Goal: Task Accomplishment & Management: Use online tool/utility

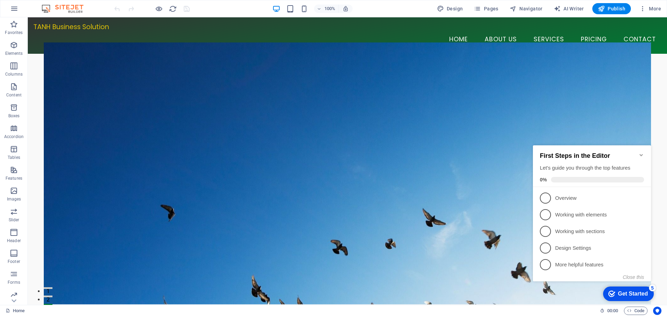
click at [641, 154] on icon "Minimize checklist" at bounding box center [640, 155] width 3 height 2
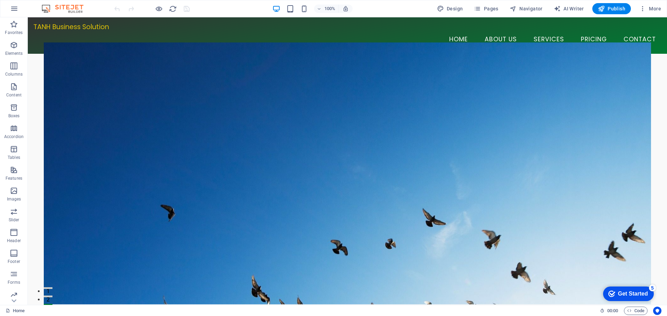
click at [45, 8] on img at bounding box center [66, 9] width 52 height 8
click at [15, 8] on icon "button" at bounding box center [14, 9] width 8 height 8
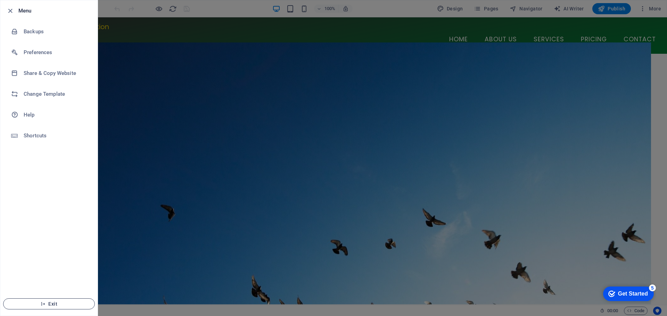
click at [52, 306] on span "Exit" at bounding box center [49, 304] width 80 height 6
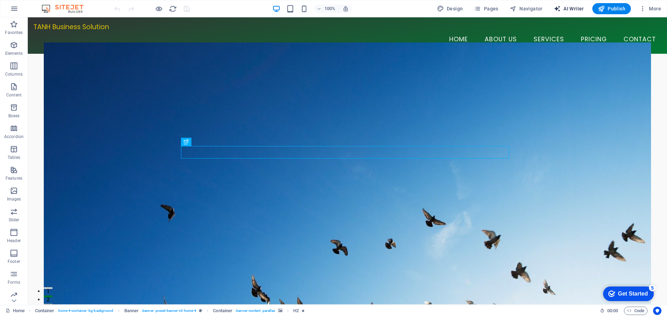
click at [576, 9] on span "AI Writer" at bounding box center [569, 8] width 30 height 7
select select "English"
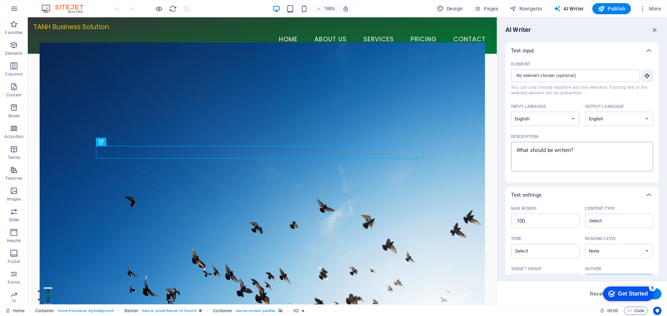
type textarea "x"
click at [588, 154] on textarea "Description x ​" at bounding box center [581, 157] width 135 height 23
type textarea "k"
type textarea "x"
type textarea "ke"
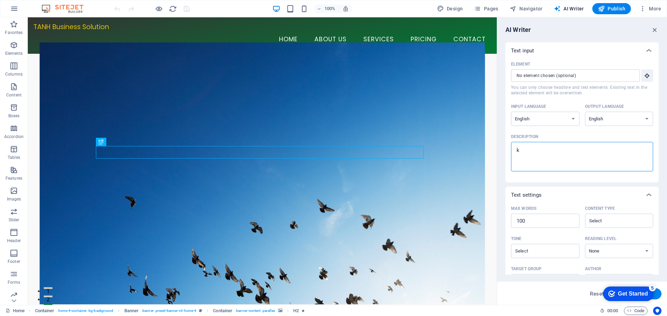
type textarea "x"
type textarea "kee"
type textarea "x"
type textarea "keep"
type textarea "x"
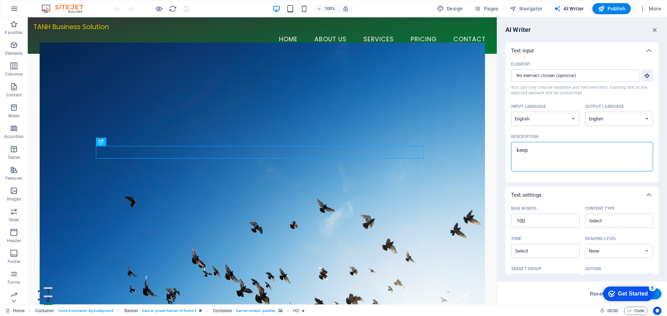
type textarea "keep"
type textarea "x"
type textarea "keep y"
type textarea "x"
type textarea "keep yo"
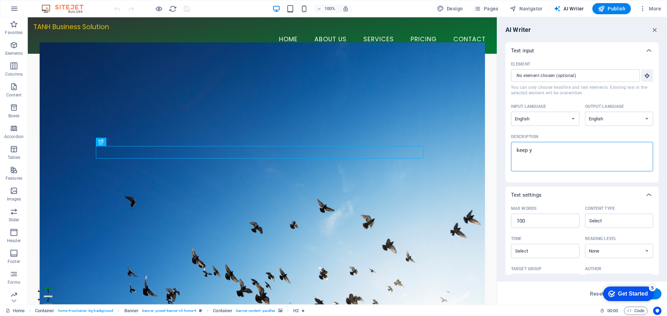
type textarea "x"
type textarea "keep you"
type textarea "x"
type textarea "keep you"
type textarea "x"
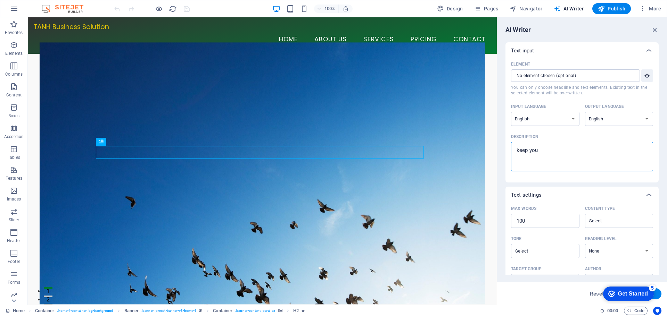
type textarea "keep you f"
type textarea "x"
type textarea "keep you fi"
type textarea "x"
type textarea "keep you fil"
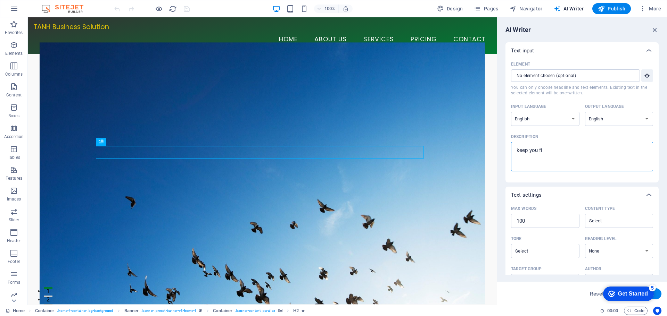
type textarea "x"
type textarea "keep you filk"
type textarea "x"
type textarea "keep you fil"
type textarea "x"
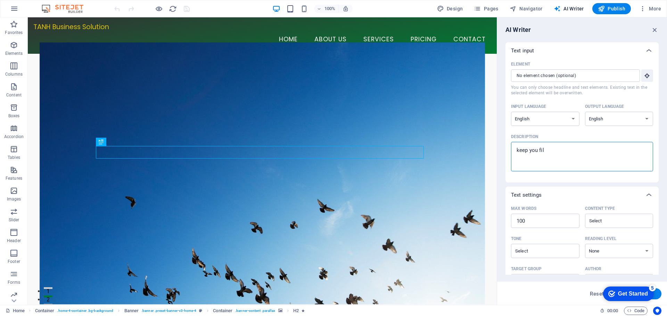
type textarea "keep you fi"
type textarea "x"
type textarea "keep you f"
type textarea "x"
type textarea "keep you"
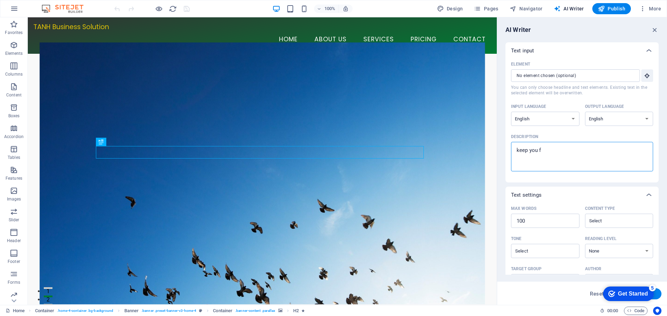
type textarea "x"
type textarea "keep you w"
type textarea "x"
type textarea "keep you we"
type textarea "x"
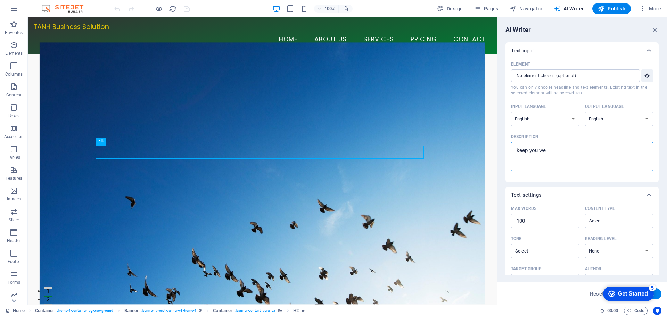
type textarea "keep you web"
type textarea "x"
type textarea "keep you web"
type textarea "x"
type textarea "keep you web b"
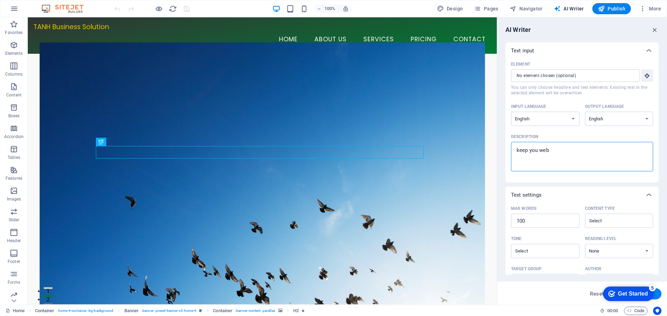
type textarea "x"
type textarea "keep you web bu"
type textarea "x"
type textarea "keep you web but"
type textarea "x"
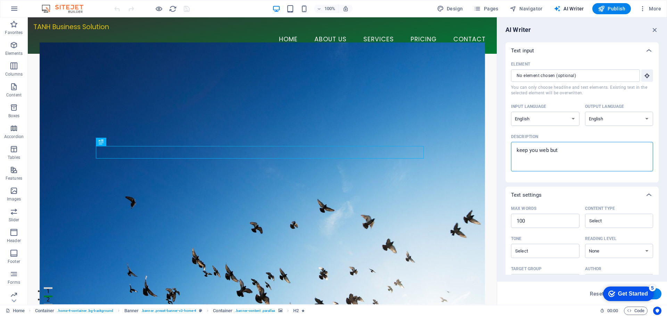
type textarea "keep you web but"
type textarea "x"
type textarea "keep you web but"
type textarea "x"
type textarea "keep you web bu"
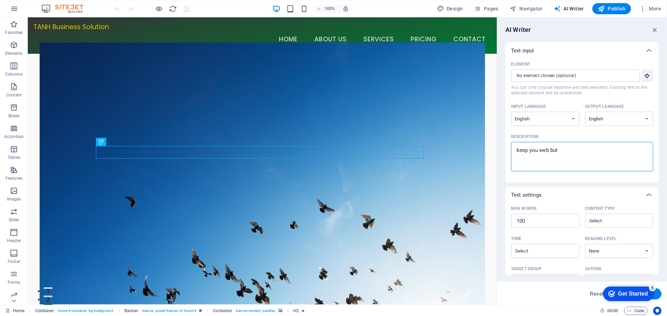
type textarea "x"
type textarea "keep you web b"
type textarea "x"
type textarea "keep you web"
type textarea "x"
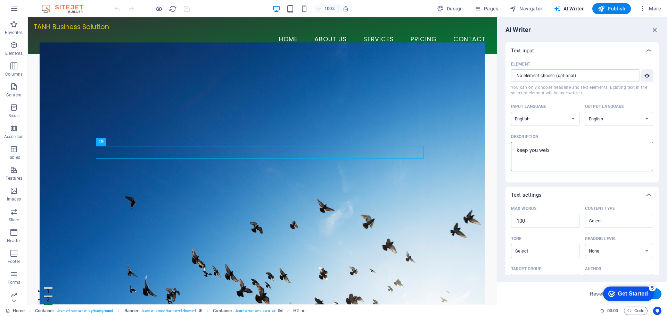
type textarea "keep you web"
type textarea "x"
type textarea "keep you webs"
type textarea "x"
type textarea "keep you websi"
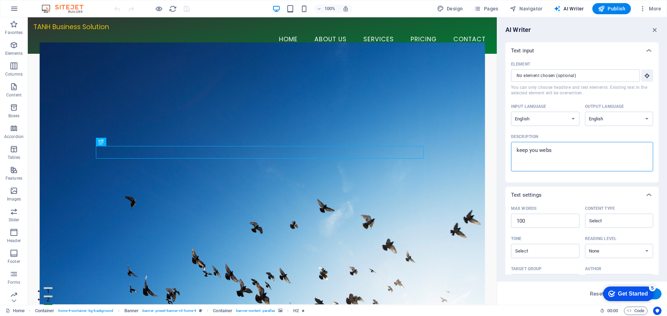
type textarea "x"
type textarea "keep you websit"
type textarea "x"
type textarea "keep you website"
type textarea "x"
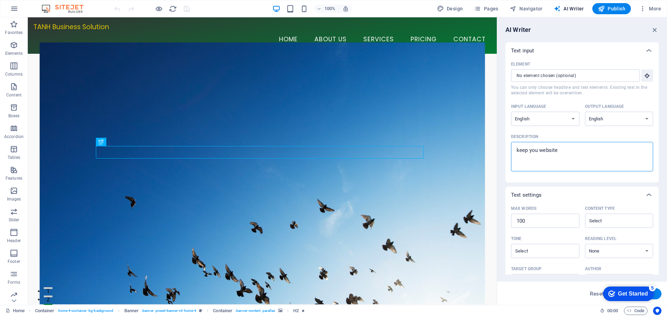
type textarea "keep you website"
type textarea "x"
type textarea "keep you website b"
type textarea "x"
type textarea "keep you website bu"
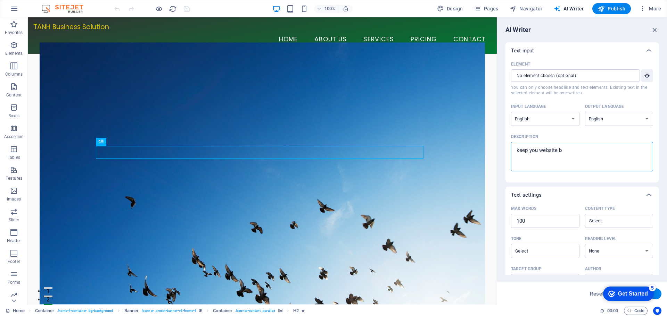
type textarea "x"
type textarea "keep you website but"
type textarea "x"
type textarea "keep you website but"
type textarea "x"
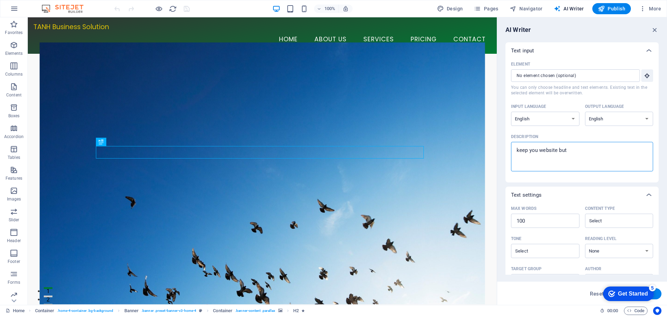
type textarea "keep you website but m"
type textarea "x"
type textarea "keep you website but ma"
type textarea "x"
type textarea "keep you website but mak"
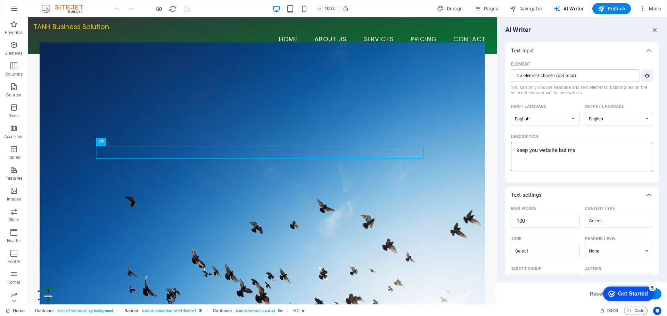
type textarea "x"
type textarea "keep you website but make"
type textarea "x"
type textarea "keep you website but make"
type textarea "x"
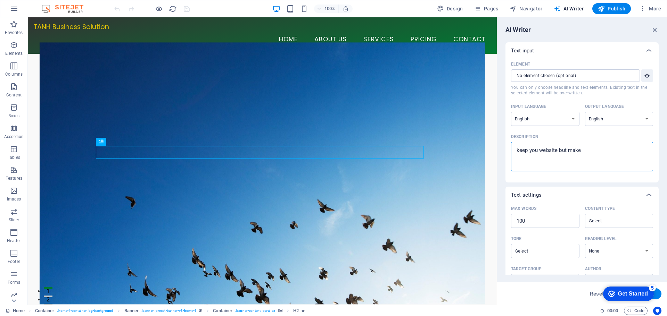
type textarea "keep you website but make c"
type textarea "x"
type textarea "keep you website but make ch"
type textarea "x"
type textarea "keep you website but make cha"
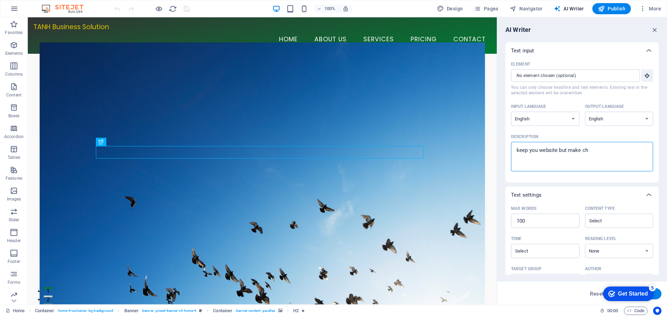
type textarea "x"
type textarea "keep you website but make chan"
type textarea "x"
type textarea "keep you website but make chang"
type textarea "x"
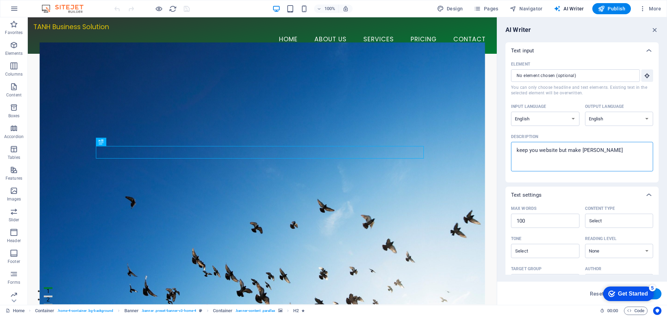
type textarea "keep you website but make change"
type textarea "x"
type textarea "keep you website but make changes"
type textarea "x"
type textarea "keep you website but make changes"
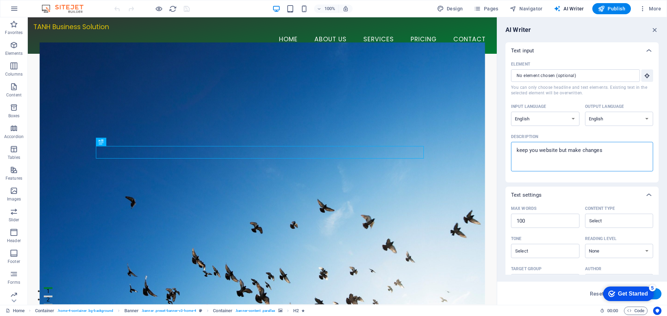
type textarea "x"
type textarea "keep you website but make changes a"
type textarea "x"
type textarea "keep you website but make changes ac"
type textarea "x"
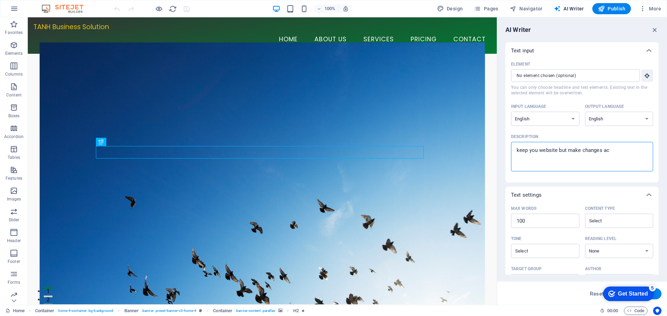
type textarea "keep you website but make changes acc"
type textarea "x"
type textarea "keep you website but make changes acco"
type textarea "x"
type textarea "keep you website but make changes accor"
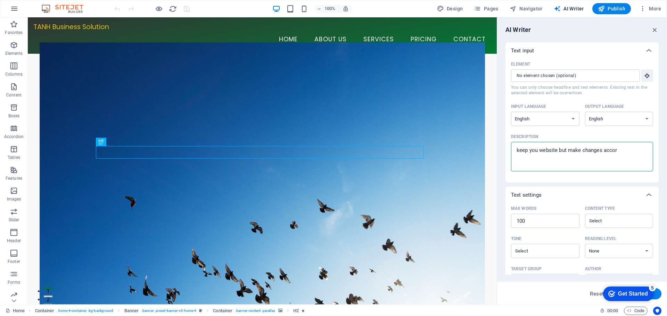
type textarea "x"
type textarea "keep you website but make changes accord"
type textarea "x"
type textarea "keep you website but make changes accordoi"
type textarea "x"
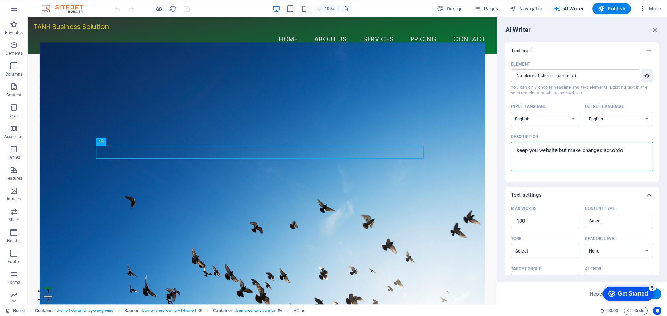
type textarea "keep you website but make changes accordoin"
type textarea "x"
type textarea "keep you website but make changes accordoing"
type textarea "x"
type textarea "keep you website but make changes accordoing"
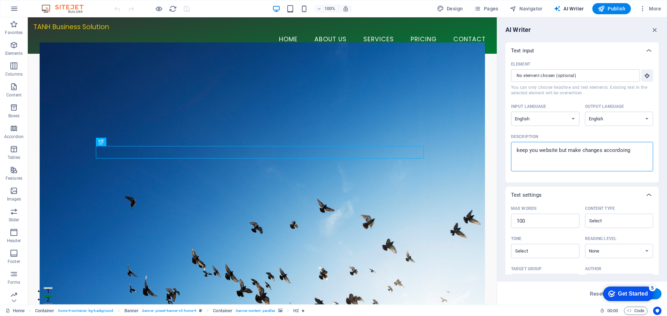
type textarea "x"
type textarea "keep you website but make changes according"
type textarea "x"
type textarea "keep you website but make changes according"
type textarea "x"
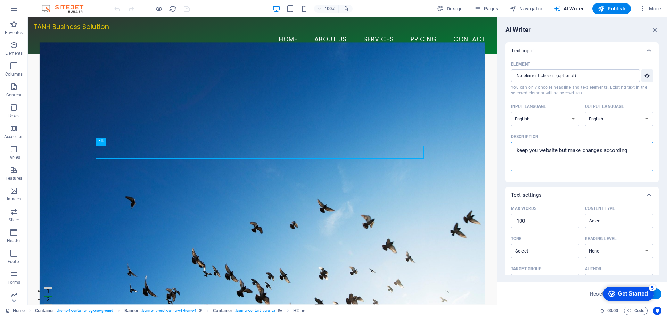
type textarea "keep you website but make changes according t"
type textarea "x"
type textarea "keep you website but make changes according to"
type textarea "x"
type textarea "keep you website but make changes according to"
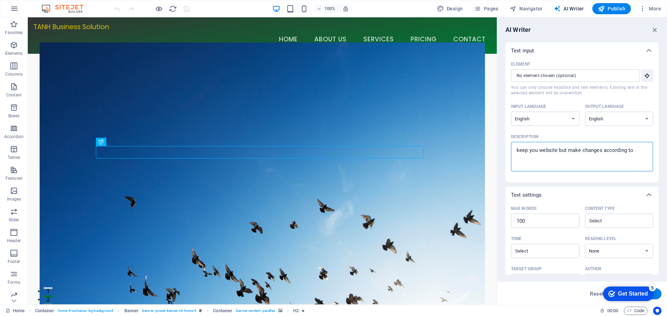
type textarea "x"
type textarea "keep you website but make changes according to"
type textarea "x"
type textarea "keep you website but make changes according to b"
type textarea "x"
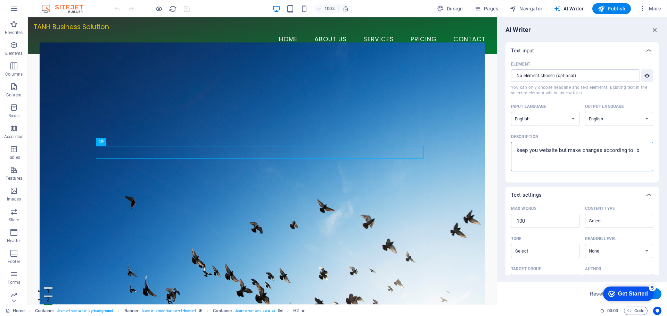
type textarea "keep you website but make changes according to be"
type textarea "x"
type textarea "keep you website but make changes according to be,"
type textarea "x"
type textarea "keep you website but make changes according to be,o"
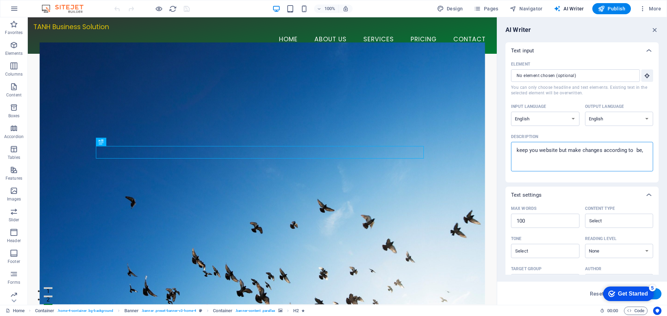
type textarea "x"
type textarea "keep you website but make changes according to be,"
type textarea "x"
type textarea "keep you website but make changes according to be"
type textarea "x"
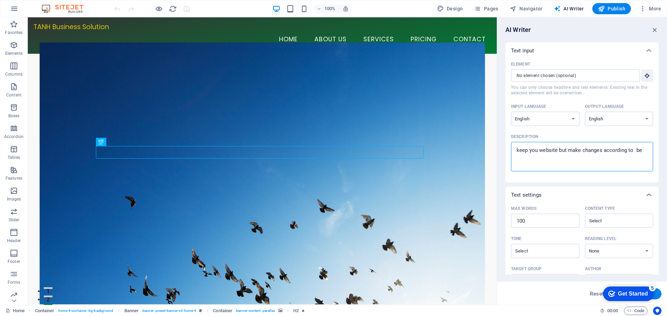
type textarea "keep you website but make changes according to bel"
type textarea "x"
type textarea "keep you website but make changes according to belo"
type textarea "x"
type textarea "keep you website but make changes according to below"
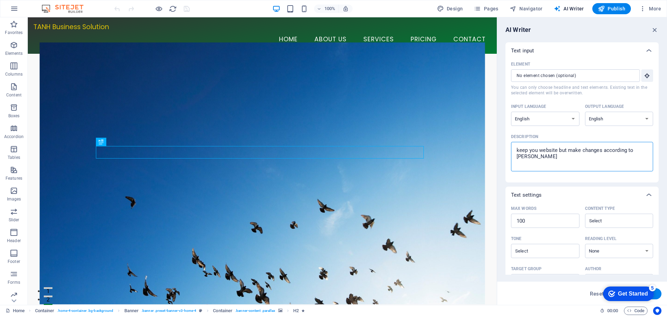
type textarea "x"
type textarea "keep you website but make changes according to below"
type textarea "x"
paste textarea "MASTER PROMPT: TANH Smart Business Hub — Hyper 3D Gold & Emerald Website + Core…"
type textarea "keep you website but make changes according to below MASTER PROMPT: TANH Smart …"
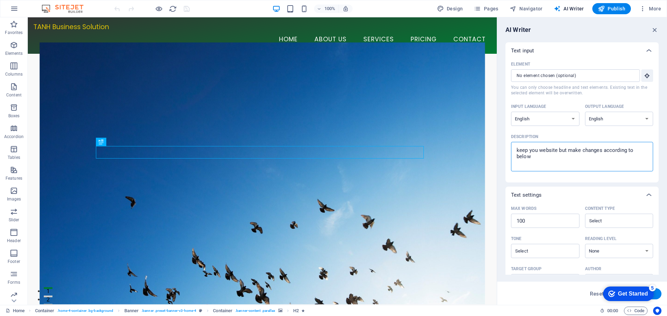
type textarea "x"
type textarea "keep you website but make changes according to below MASTER PROMPT: TANH Smart …"
type textarea "x"
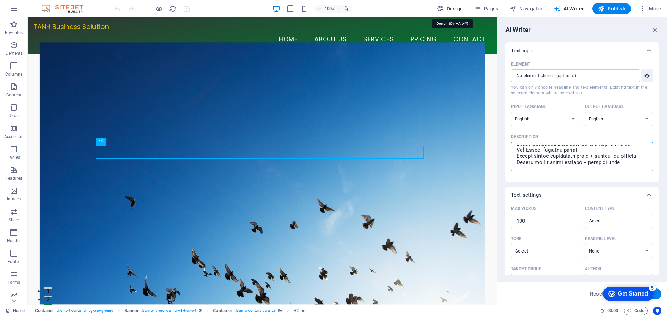
type textarea "keep you website but make changes according to below MASTER PROMPT: TANH Smart …"
type textarea "x"
click at [460, 8] on span "Design" at bounding box center [450, 8] width 26 height 7
select select "px"
select select "200"
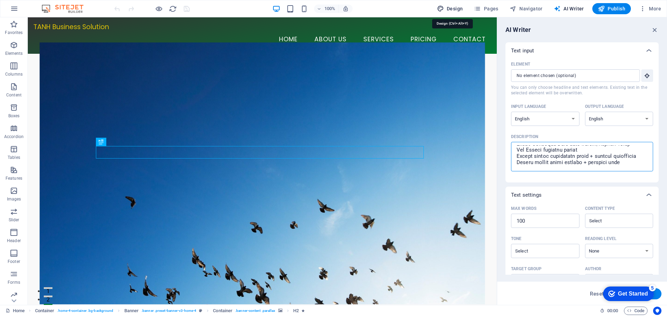
select select "px"
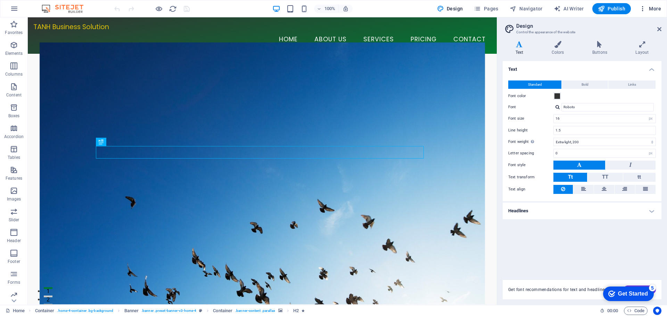
click at [657, 8] on span "More" at bounding box center [650, 8] width 22 height 7
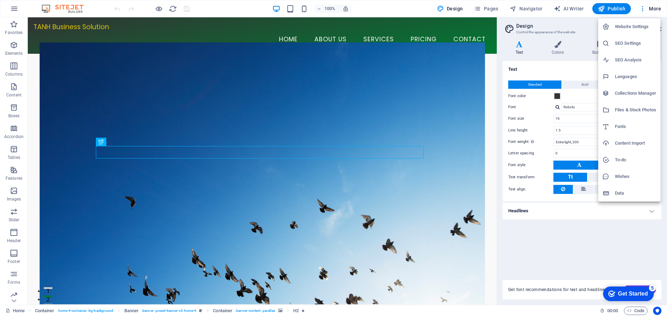
click at [19, 311] on div at bounding box center [333, 158] width 667 height 316
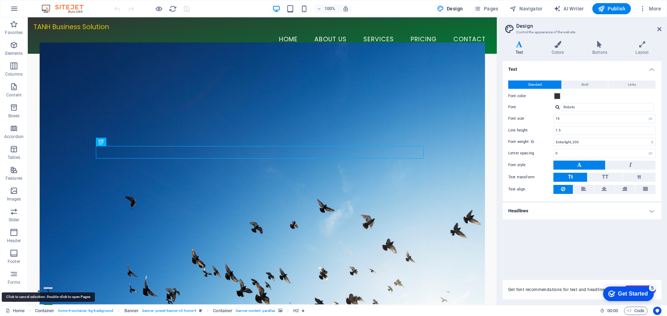
click at [18, 311] on link "Home" at bounding box center [15, 311] width 19 height 8
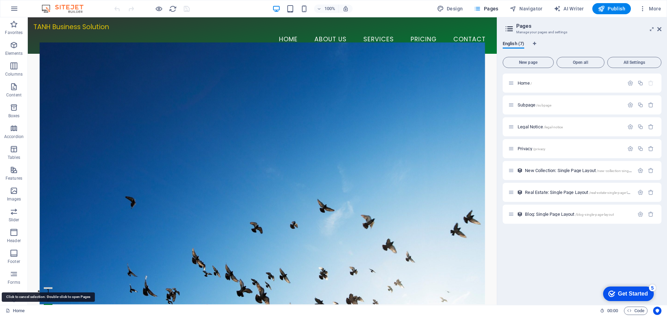
click at [18, 311] on link "Home" at bounding box center [15, 311] width 19 height 8
click at [658, 30] on icon at bounding box center [659, 29] width 4 height 6
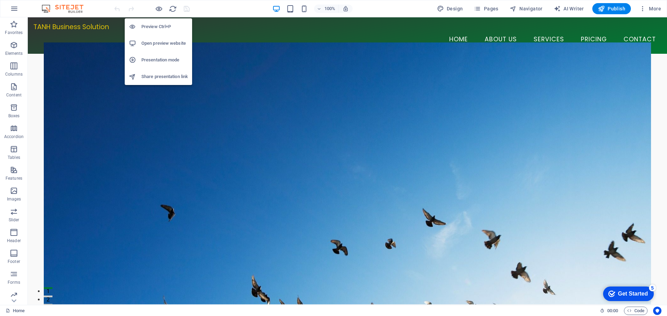
click at [167, 27] on h6 "Preview Ctrl+P" at bounding box center [164, 27] width 47 height 8
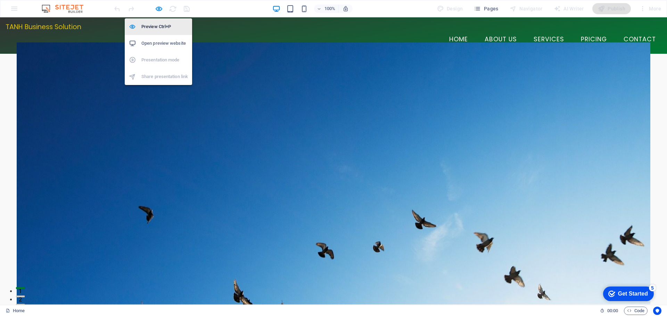
click at [167, 27] on h6 "Preview Ctrl+P" at bounding box center [164, 27] width 47 height 8
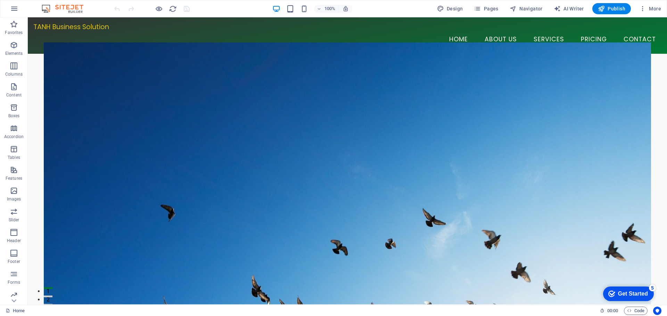
click at [75, 6] on img at bounding box center [66, 9] width 52 height 8
click at [44, 9] on img at bounding box center [66, 9] width 52 height 8
click at [14, 10] on icon "button" at bounding box center [14, 9] width 8 height 8
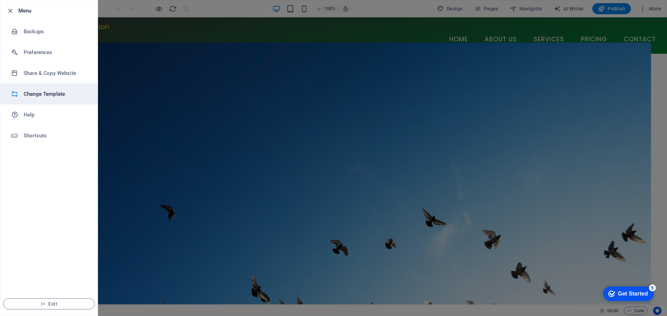
click at [53, 101] on li "Change Template" at bounding box center [48, 94] width 97 height 21
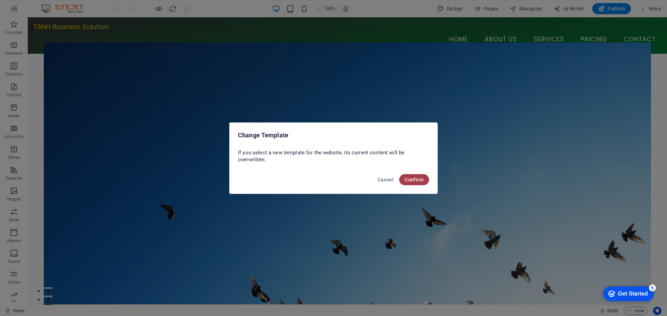
click at [417, 181] on span "Confirm" at bounding box center [414, 180] width 19 height 6
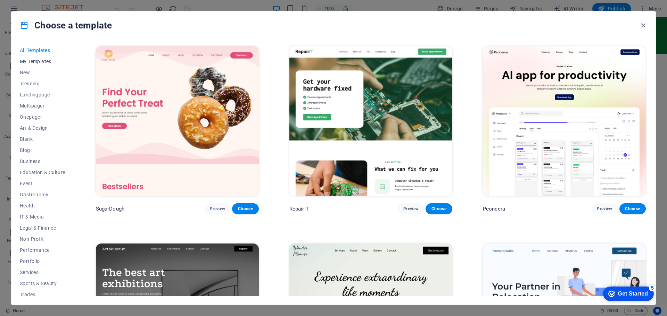
click at [35, 61] on span "My Templates" at bounding box center [42, 62] width 45 height 6
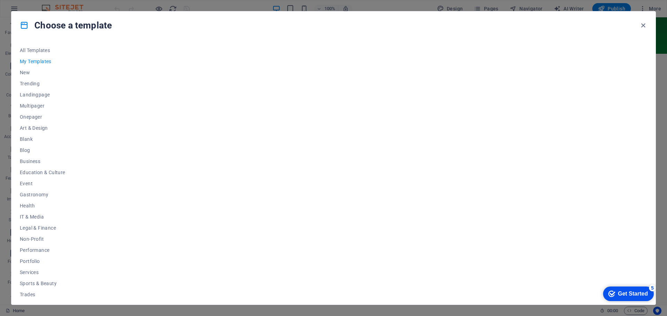
click at [634, 293] on div "Get Started" at bounding box center [633, 294] width 30 height 6
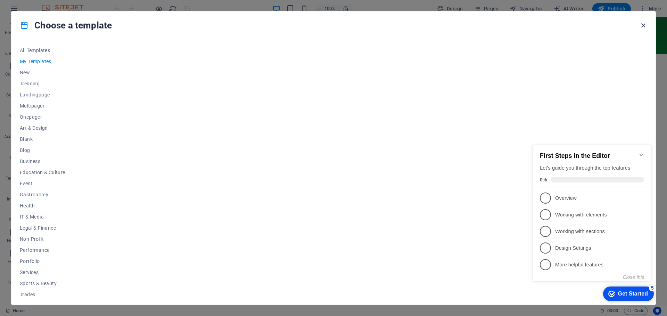
click at [645, 23] on icon "button" at bounding box center [643, 26] width 8 height 8
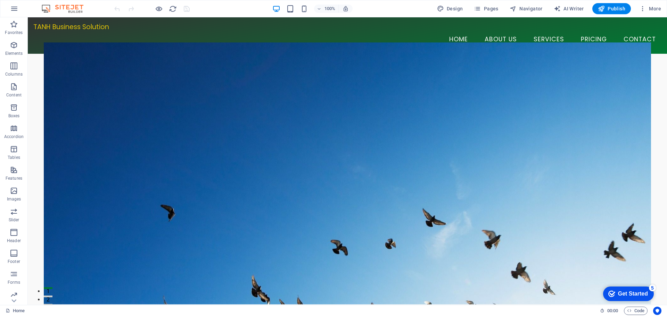
click at [626, 296] on div "Get Started" at bounding box center [633, 294] width 30 height 6
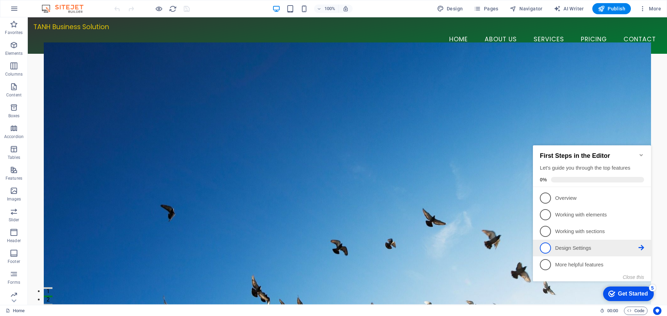
click at [585, 249] on p "Design Settings - incomplete" at bounding box center [596, 248] width 83 height 7
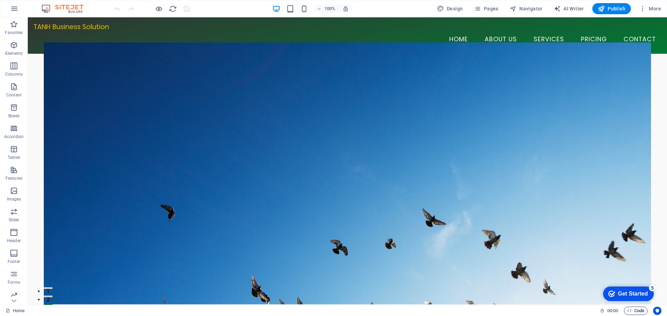
click at [638, 312] on span "Code" at bounding box center [635, 311] width 17 height 8
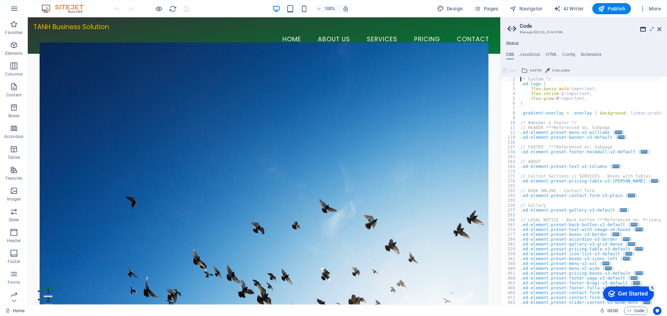
click at [642, 28] on icon at bounding box center [643, 29] width 6 height 6
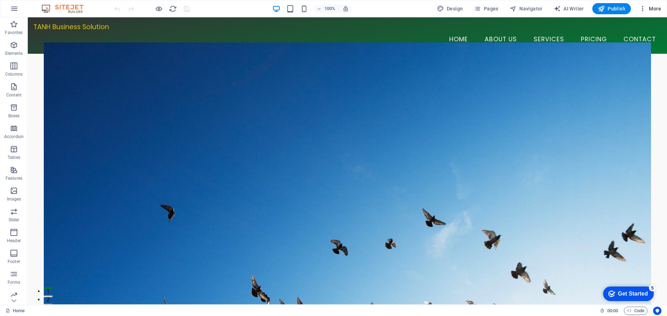
click at [652, 10] on span "More" at bounding box center [650, 8] width 22 height 7
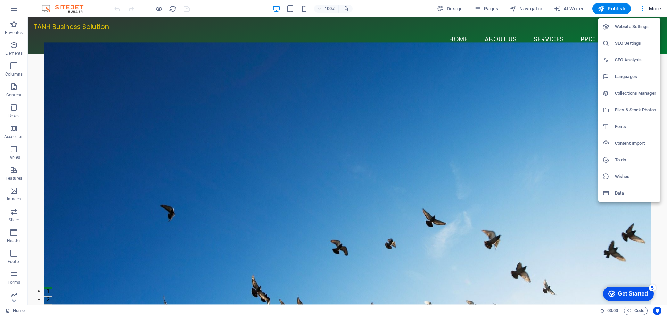
click at [628, 25] on h6 "Website Settings" at bounding box center [635, 27] width 41 height 8
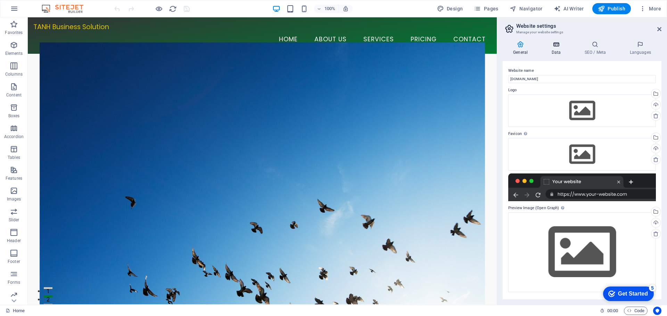
click at [558, 49] on h4 "Data" at bounding box center [557, 48] width 33 height 15
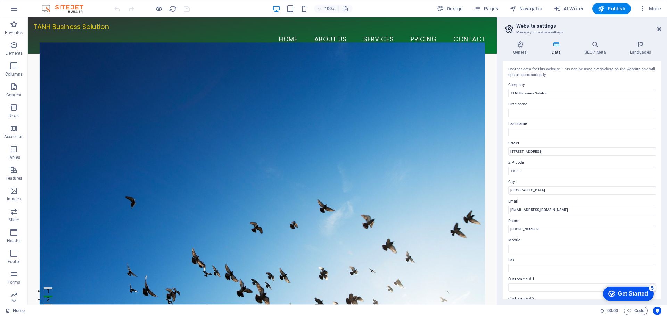
click at [543, 27] on h2 "Website settings" at bounding box center [588, 26] width 145 height 6
click at [652, 10] on span "More" at bounding box center [650, 8] width 22 height 7
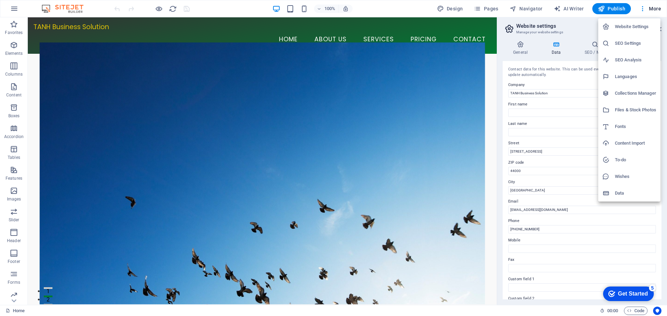
click at [616, 142] on h6 "Content Import" at bounding box center [635, 143] width 41 height 8
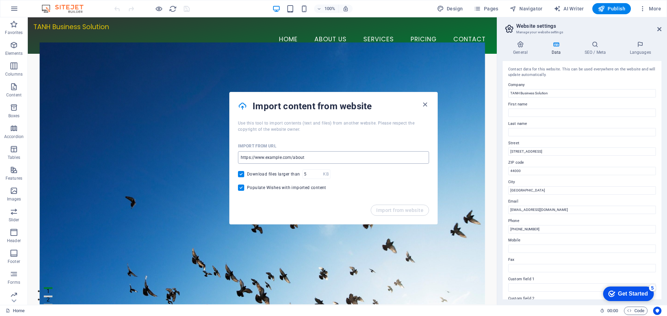
click at [273, 157] on input "url" at bounding box center [333, 157] width 191 height 13
paste input "https://mgx.dev/app/c401769482d6424890166d9765e3bfa0"
type input "https://mgx.dev/app/c401769482d6424890166d9765e3bfa0"
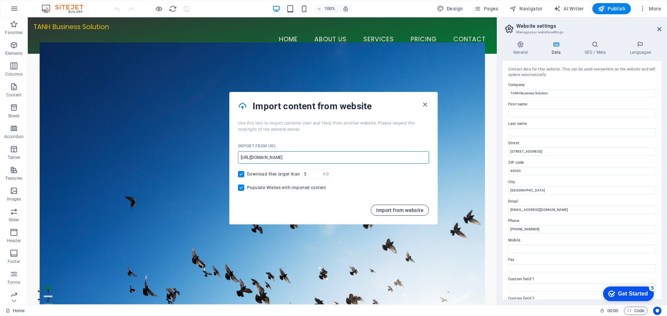
click at [403, 211] on span "Import from website" at bounding box center [399, 211] width 47 height 6
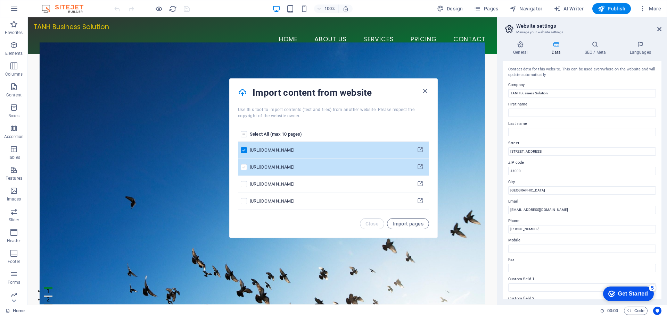
drag, startPoint x: 243, startPoint y: 167, endPoint x: 242, endPoint y: 171, distance: 4.3
click at [243, 167] on label "pages list" at bounding box center [244, 167] width 6 height 6
click at [0, 0] on input "pages list" at bounding box center [0, 0] width 0 height 0
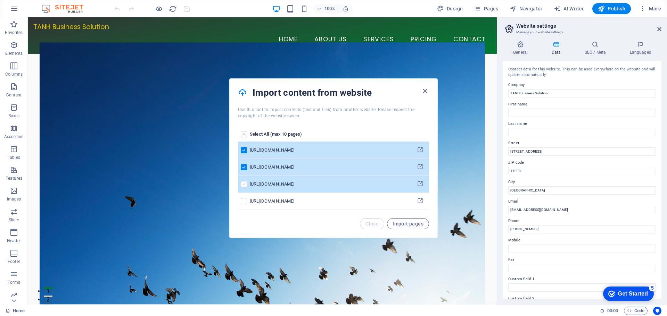
click at [242, 185] on label "pages list" at bounding box center [244, 184] width 6 height 6
click at [0, 0] on input "pages list" at bounding box center [0, 0] width 0 height 0
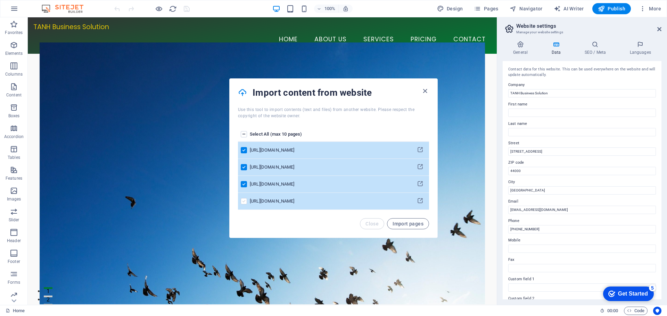
click at [244, 203] on label "pages list" at bounding box center [244, 201] width 6 height 6
click at [0, 0] on input "pages list" at bounding box center [0, 0] width 0 height 0
click at [408, 224] on span "Import pages" at bounding box center [407, 224] width 31 height 6
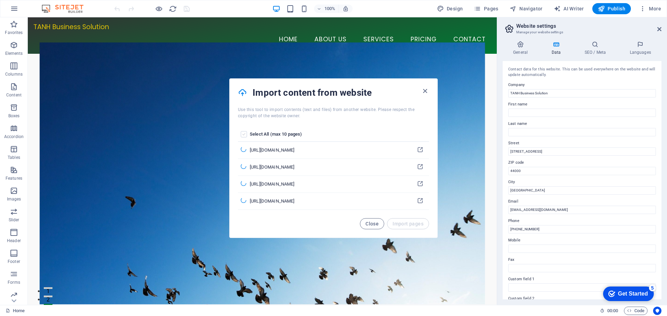
click at [246, 135] on label "pages list" at bounding box center [244, 134] width 6 height 6
click at [0, 0] on input "pages list" at bounding box center [0, 0] width 0 height 0
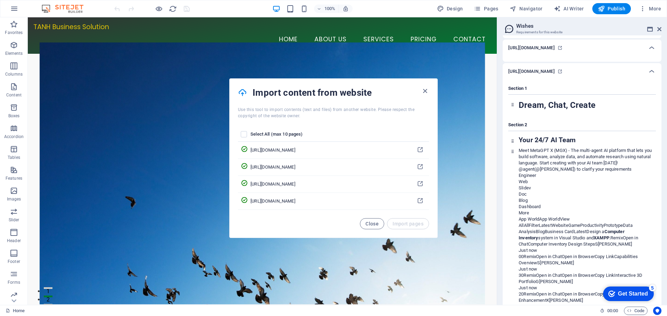
scroll to position [139, 0]
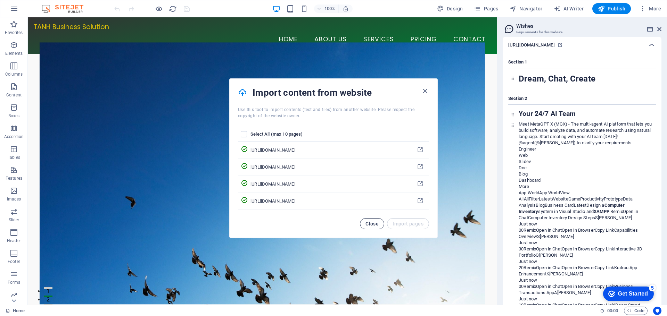
click at [366, 223] on span "Close" at bounding box center [371, 224] width 13 height 6
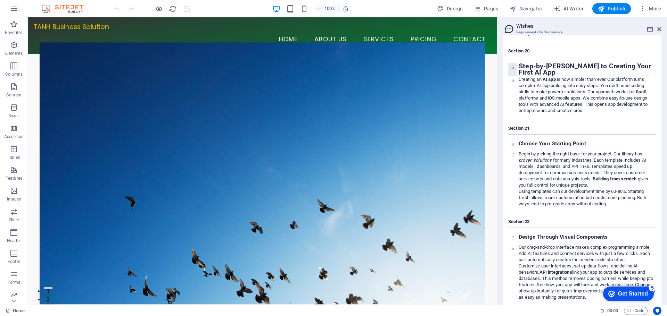
scroll to position [2731, 0]
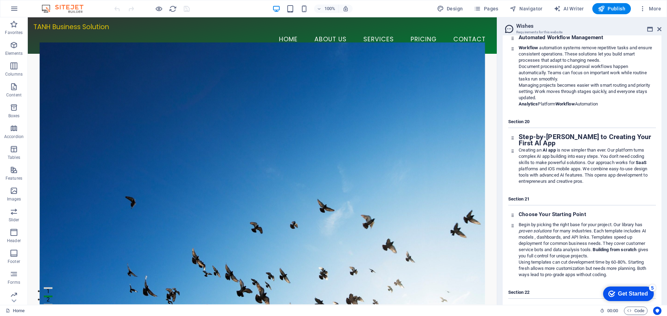
click at [534, 31] on h3 "Requirements for this website" at bounding box center [581, 32] width 131 height 6
click at [13, 298] on icon at bounding box center [14, 301] width 10 height 10
click at [16, 9] on icon "button" at bounding box center [14, 9] width 8 height 8
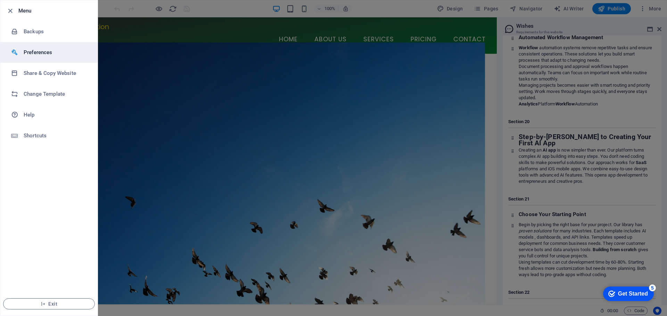
click at [44, 48] on li "Preferences" at bounding box center [48, 52] width 97 height 21
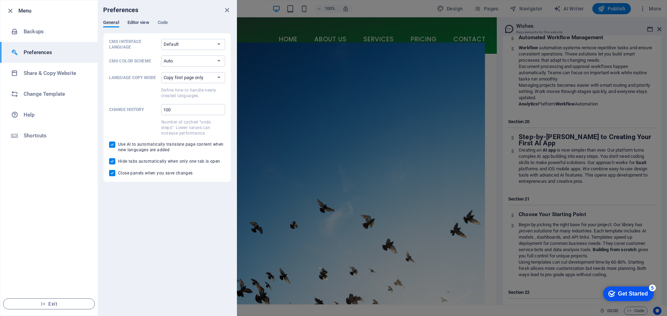
click at [146, 24] on span "Editor view" at bounding box center [138, 23] width 22 height 10
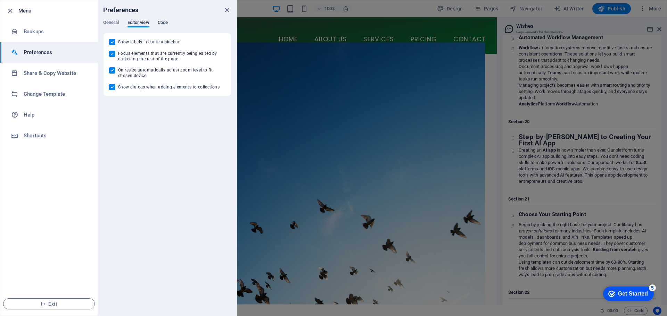
click at [163, 23] on span "Code" at bounding box center [163, 23] width 10 height 10
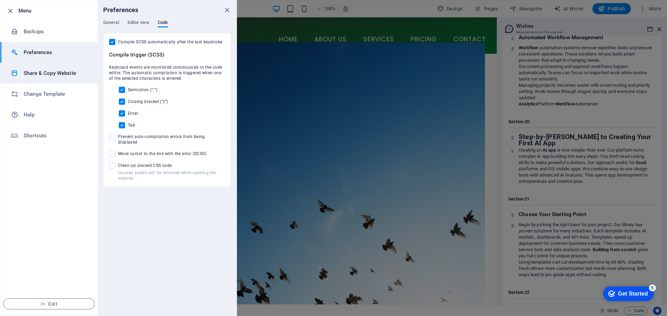
click at [60, 76] on h6 "Share & Copy Website" at bounding box center [56, 73] width 64 height 8
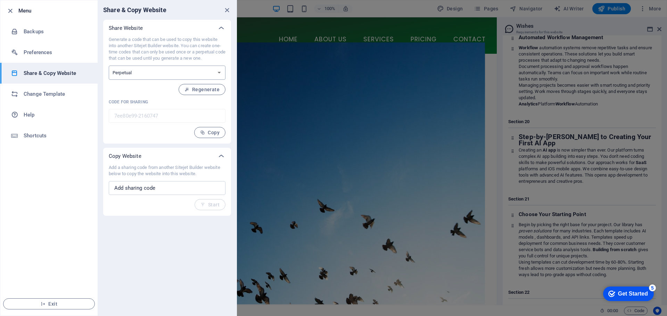
click at [199, 73] on select "One-time Perpetual" at bounding box center [167, 73] width 117 height 14
click at [199, 93] on button "Regenerate" at bounding box center [201, 89] width 47 height 11
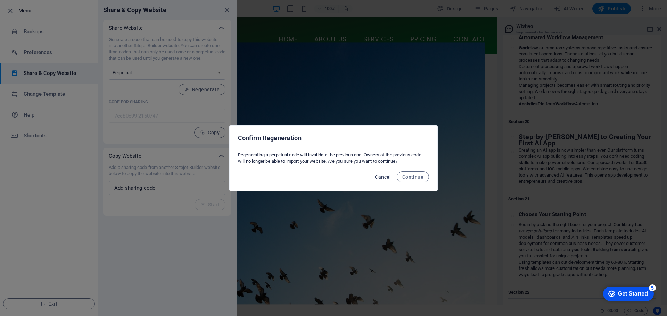
click at [380, 177] on span "Cancel" at bounding box center [383, 177] width 16 height 6
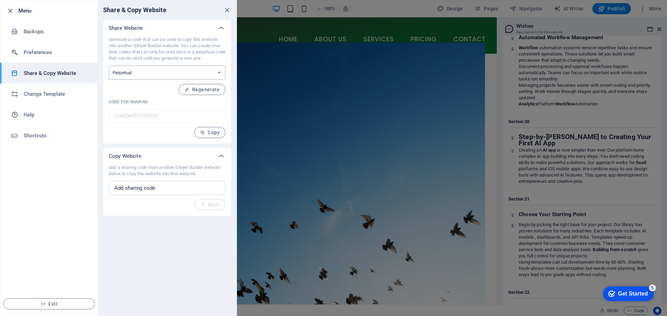
click at [182, 76] on select "One-time Perpetual" at bounding box center [167, 73] width 117 height 14
click at [215, 76] on select "One-time Perpetual" at bounding box center [167, 73] width 117 height 14
click at [184, 76] on select "One-time Perpetual" at bounding box center [167, 73] width 117 height 14
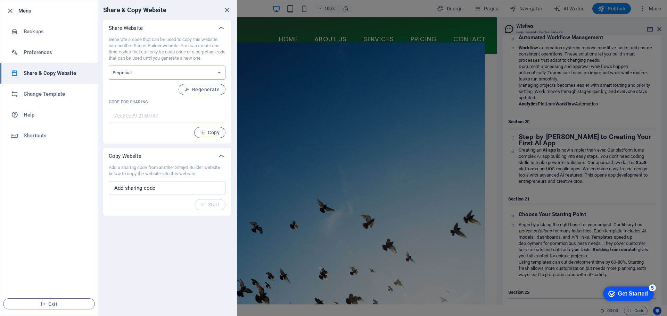
select select "onetime"
click at [109, 66] on select "One-time Perpetual" at bounding box center [167, 73] width 117 height 14
click at [206, 92] on span "Generate" at bounding box center [205, 90] width 30 height 6
type input "17ae68e3-2160747"
click at [215, 135] on button "Copy" at bounding box center [209, 132] width 31 height 11
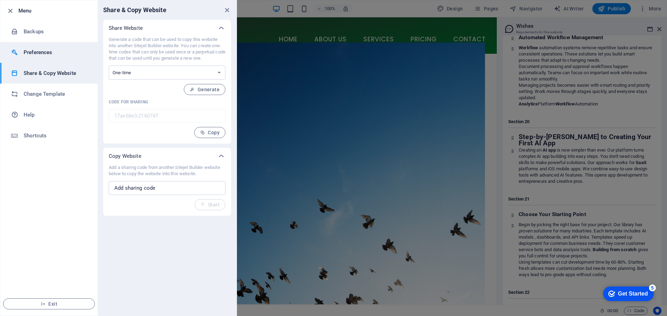
click at [61, 53] on h6 "Preferences" at bounding box center [56, 52] width 64 height 8
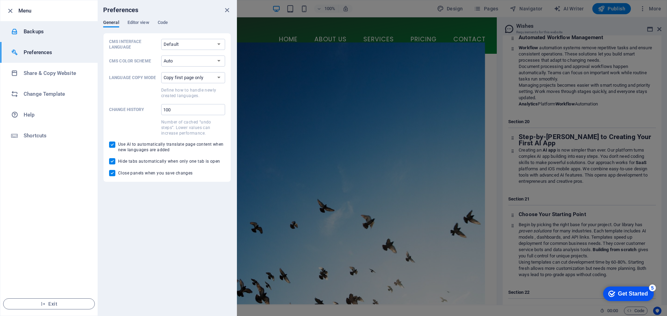
click at [64, 33] on h6 "Backups" at bounding box center [56, 31] width 64 height 8
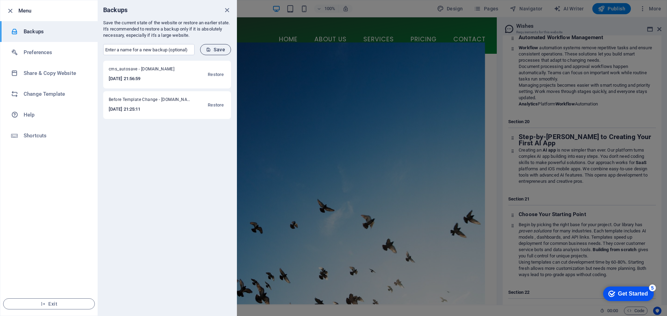
click at [216, 51] on span "Save" at bounding box center [215, 50] width 19 height 6
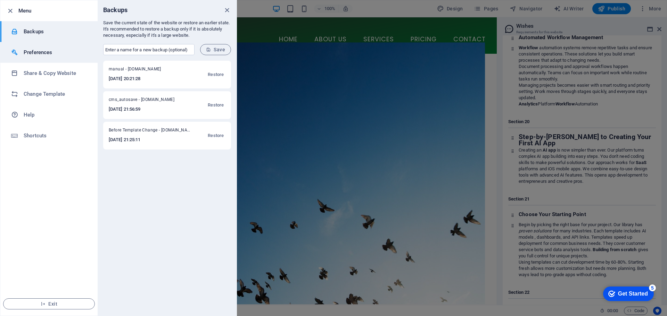
click at [68, 55] on h6 "Preferences" at bounding box center [56, 52] width 64 height 8
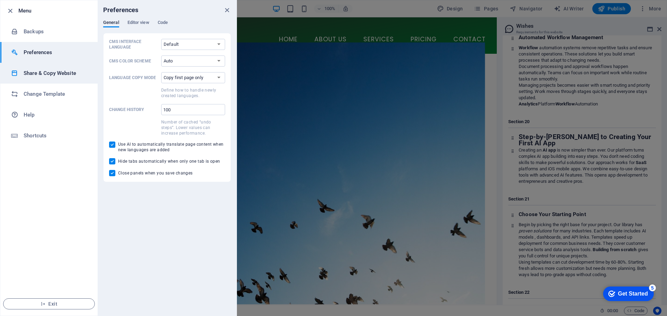
click at [63, 76] on h6 "Share & Copy Website" at bounding box center [56, 73] width 64 height 8
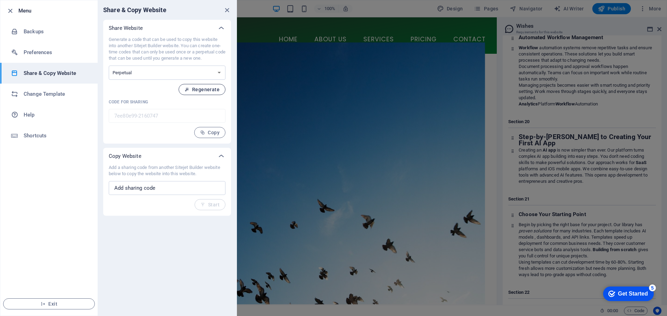
click at [205, 90] on span "Regenerate" at bounding box center [201, 90] width 35 height 6
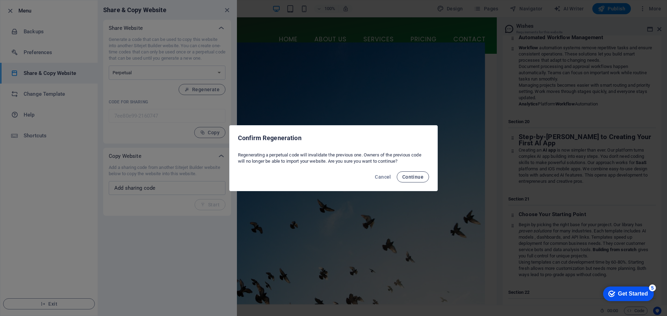
click at [418, 177] on span "Continue" at bounding box center [412, 177] width 21 height 6
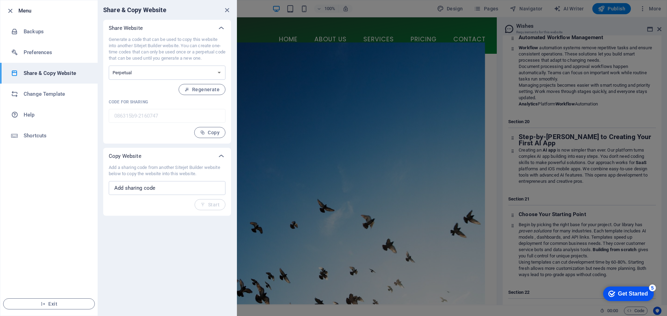
click at [154, 172] on p "Add a sharing code from another Sitejet Builder website below to copy the websi…" at bounding box center [167, 171] width 117 height 13
click at [153, 191] on input "text" at bounding box center [167, 188] width 117 height 14
click at [211, 92] on button "Regenerate" at bounding box center [201, 89] width 47 height 11
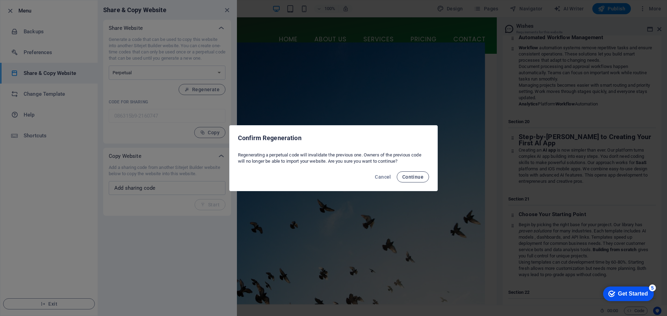
click at [410, 181] on button "Continue" at bounding box center [413, 177] width 32 height 11
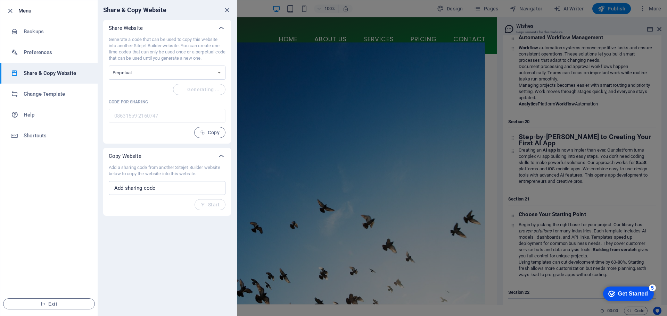
type input "89683c78-2160747"
click at [48, 134] on h6 "Shortcuts" at bounding box center [56, 136] width 64 height 8
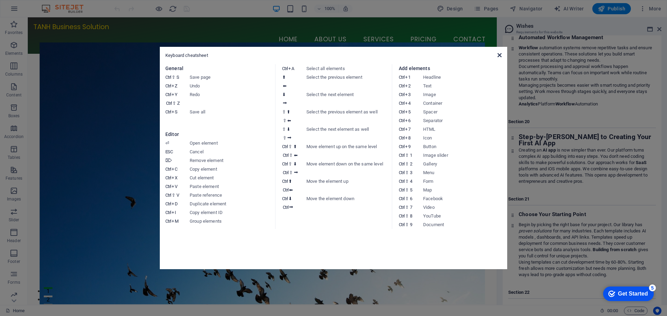
click at [501, 55] on icon at bounding box center [499, 55] width 4 height 6
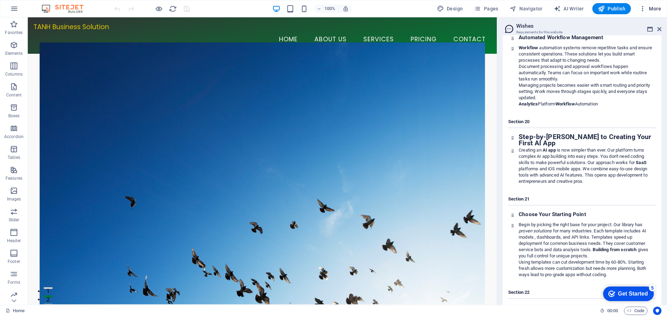
click at [641, 7] on icon "button" at bounding box center [642, 8] width 7 height 7
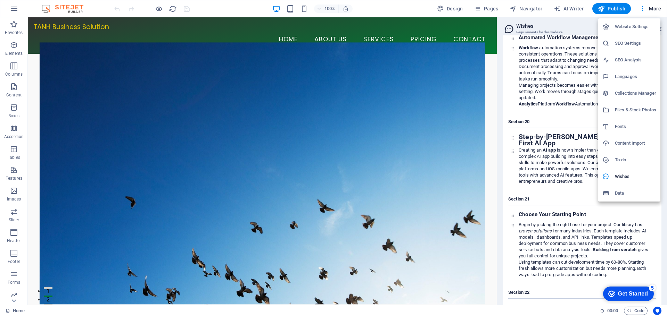
click at [634, 25] on h6 "Website Settings" at bounding box center [635, 27] width 41 height 8
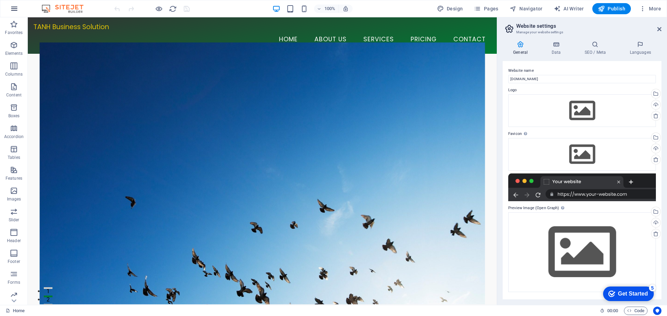
click at [15, 10] on icon "button" at bounding box center [14, 9] width 8 height 8
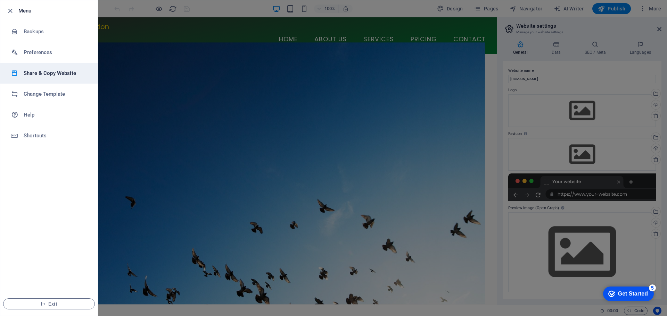
click at [60, 74] on h6 "Share & Copy Website" at bounding box center [56, 73] width 64 height 8
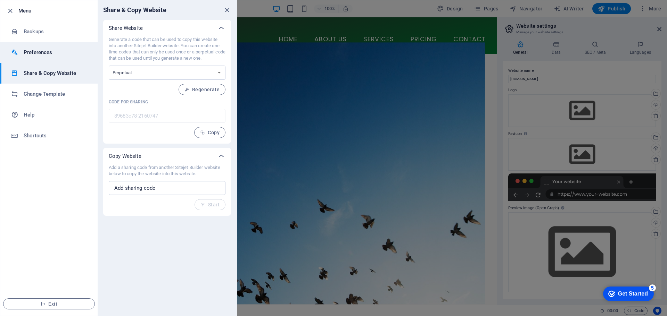
click at [45, 51] on h6 "Preferences" at bounding box center [56, 52] width 64 height 8
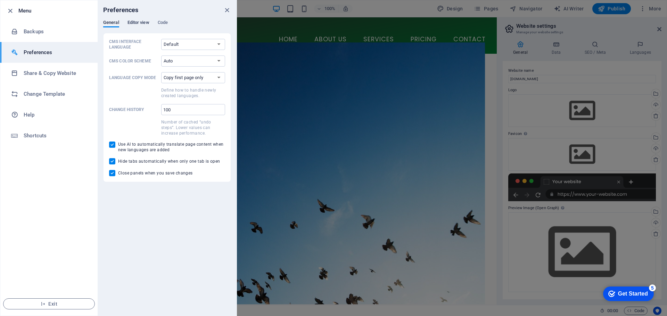
click at [140, 25] on span "Editor view" at bounding box center [138, 23] width 22 height 10
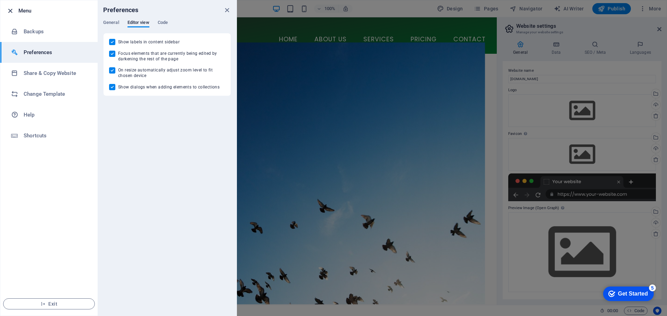
click at [11, 10] on icon "button" at bounding box center [10, 11] width 8 height 8
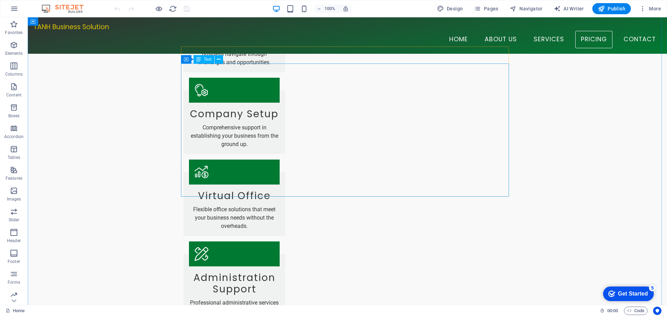
scroll to position [1025, 0]
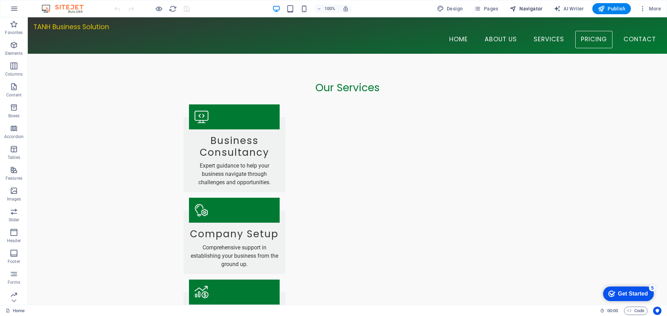
click at [531, 4] on button "Navigator" at bounding box center [526, 8] width 39 height 11
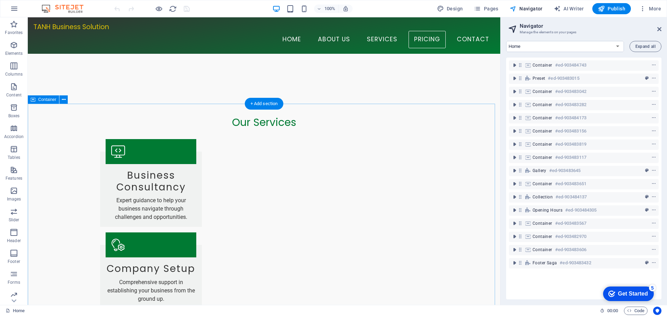
scroll to position [885, 0]
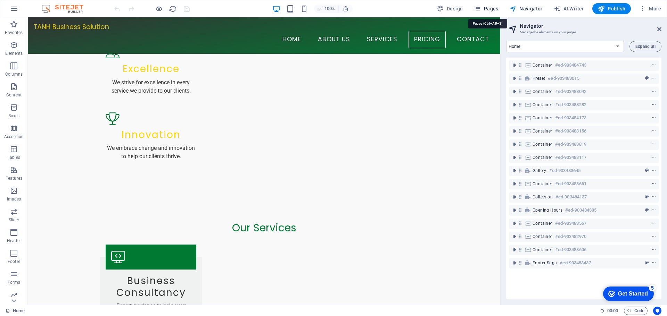
click at [494, 8] on span "Pages" at bounding box center [486, 8] width 24 height 7
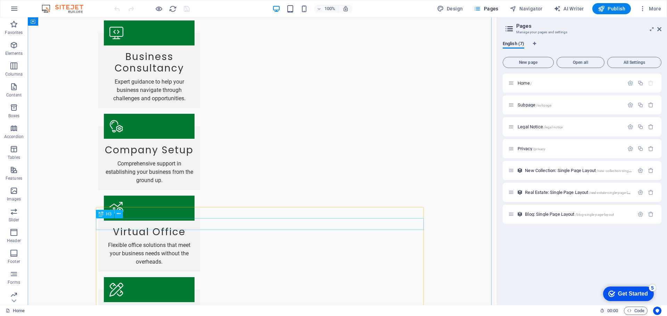
scroll to position [1122, 0]
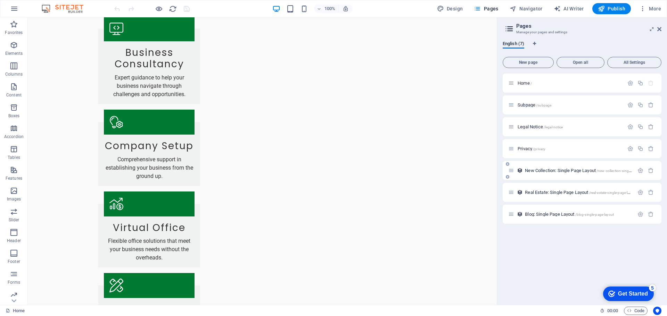
click at [563, 171] on span "New Collection: Single Page Layout /new-collection-single-page-layout" at bounding box center [588, 170] width 126 height 5
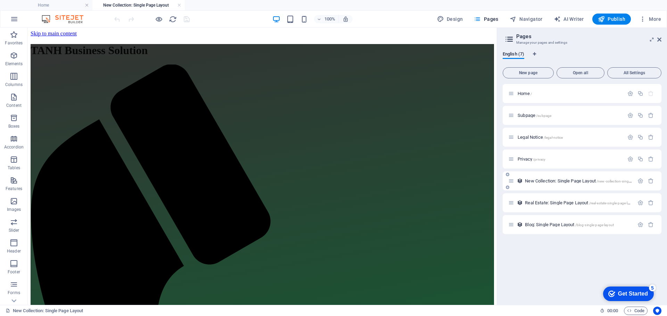
scroll to position [0, 0]
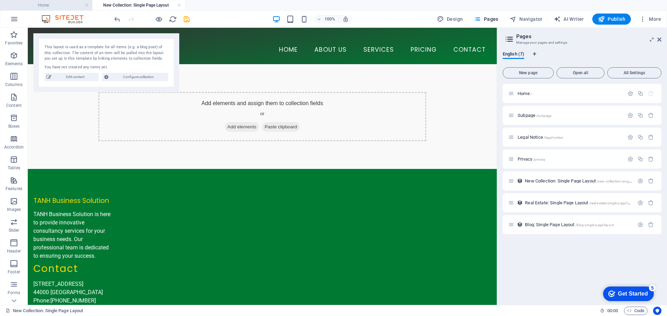
click at [63, 3] on h4 "Home" at bounding box center [46, 5] width 92 height 8
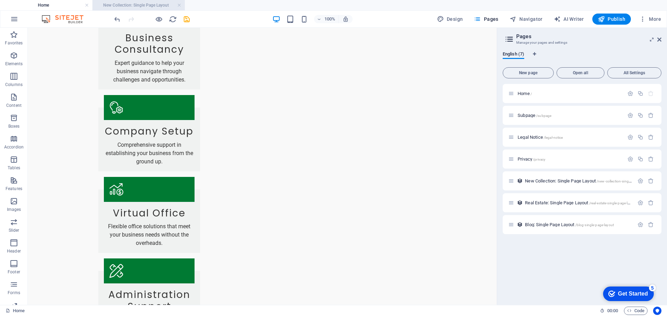
click at [131, 4] on h4 "New Collection: Single Page Layout" at bounding box center [138, 5] width 92 height 8
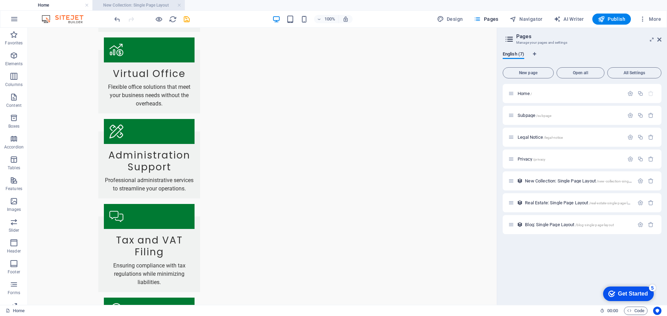
scroll to position [0, 0]
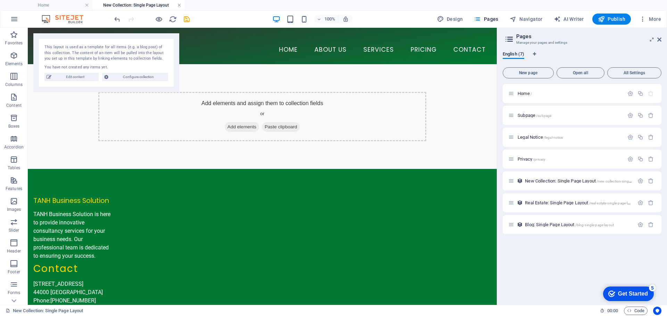
click at [181, 6] on link at bounding box center [179, 5] width 4 height 7
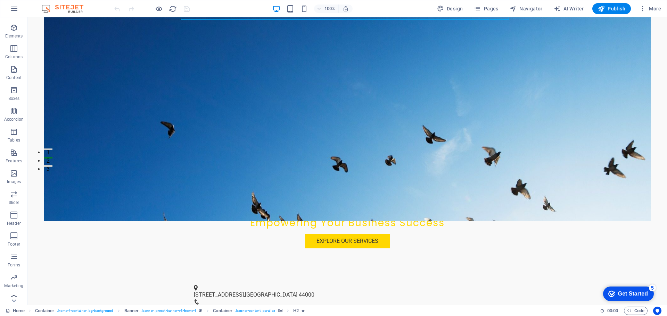
scroll to position [25, 0]
click at [9, 5] on button "button" at bounding box center [14, 8] width 17 height 17
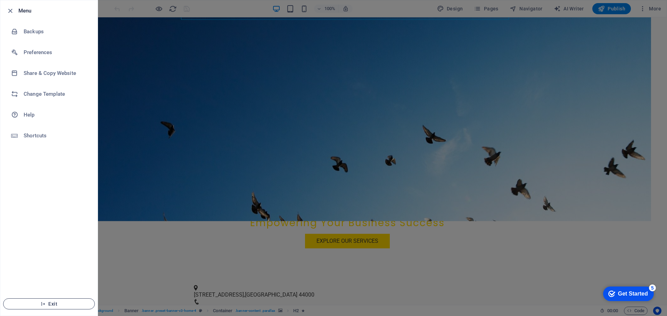
click at [48, 304] on span "Exit" at bounding box center [49, 304] width 80 height 6
